Goal: Navigation & Orientation: Find specific page/section

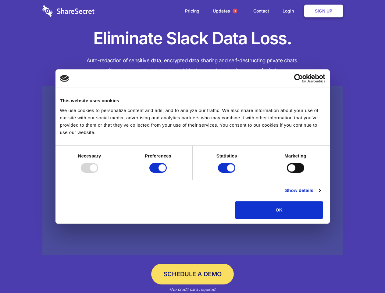
click at [98, 173] on div at bounding box center [89, 168] width 17 height 10
click at [167, 173] on input "Preferences" at bounding box center [157, 168] width 17 height 10
checkbox input "false"
click at [227, 173] on input "Statistics" at bounding box center [226, 168] width 17 height 10
checkbox input "false"
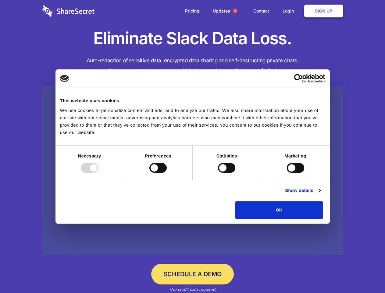
click at [287, 173] on input "Marketing" at bounding box center [295, 168] width 17 height 10
checkbox input "true"
click at [320, 194] on link "Show details" at bounding box center [302, 190] width 35 height 7
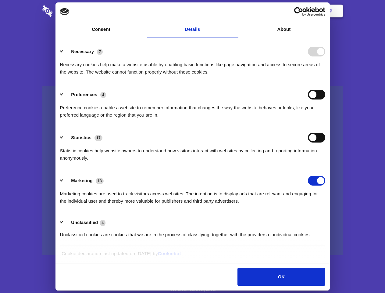
click at [325, 76] on div "Necessary cookies help make a website usable by enabling basic functions like p…" at bounding box center [192, 65] width 265 height 19
click at [235, 11] on span "1" at bounding box center [235, 11] width 5 height 5
